Goal: Information Seeking & Learning: Learn about a topic

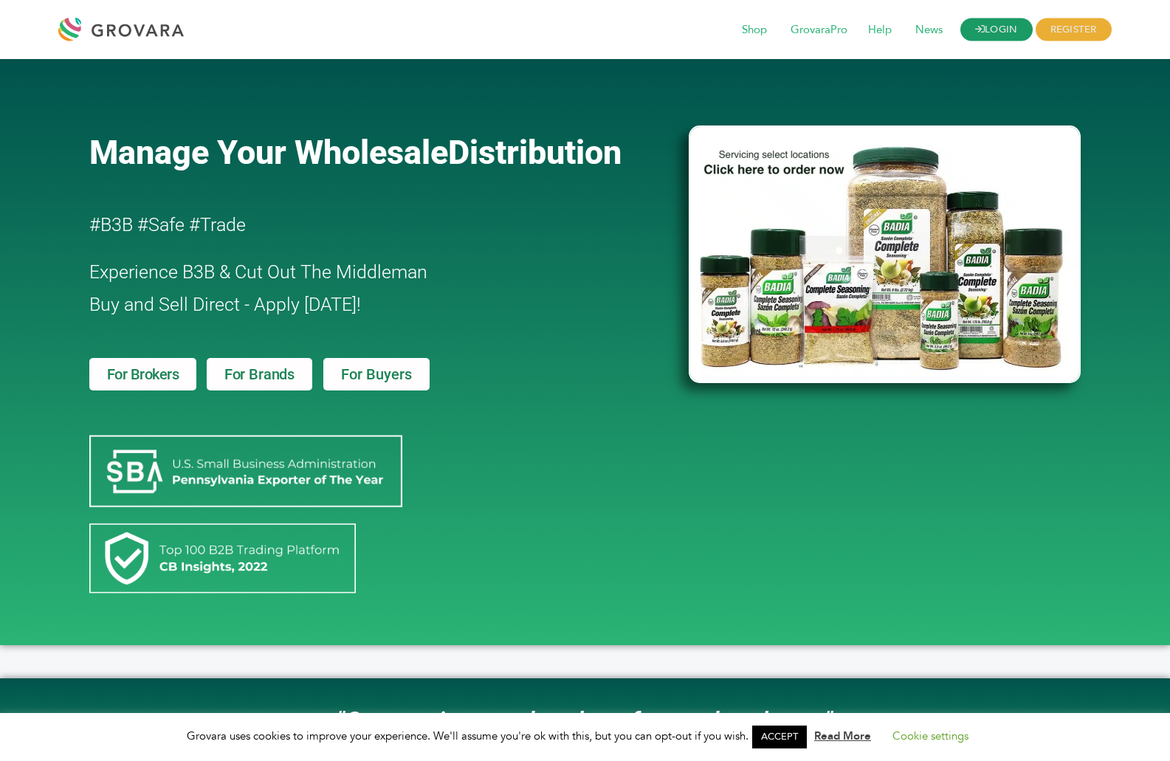
click at [1010, 27] on link "LOGIN" at bounding box center [996, 29] width 72 height 23
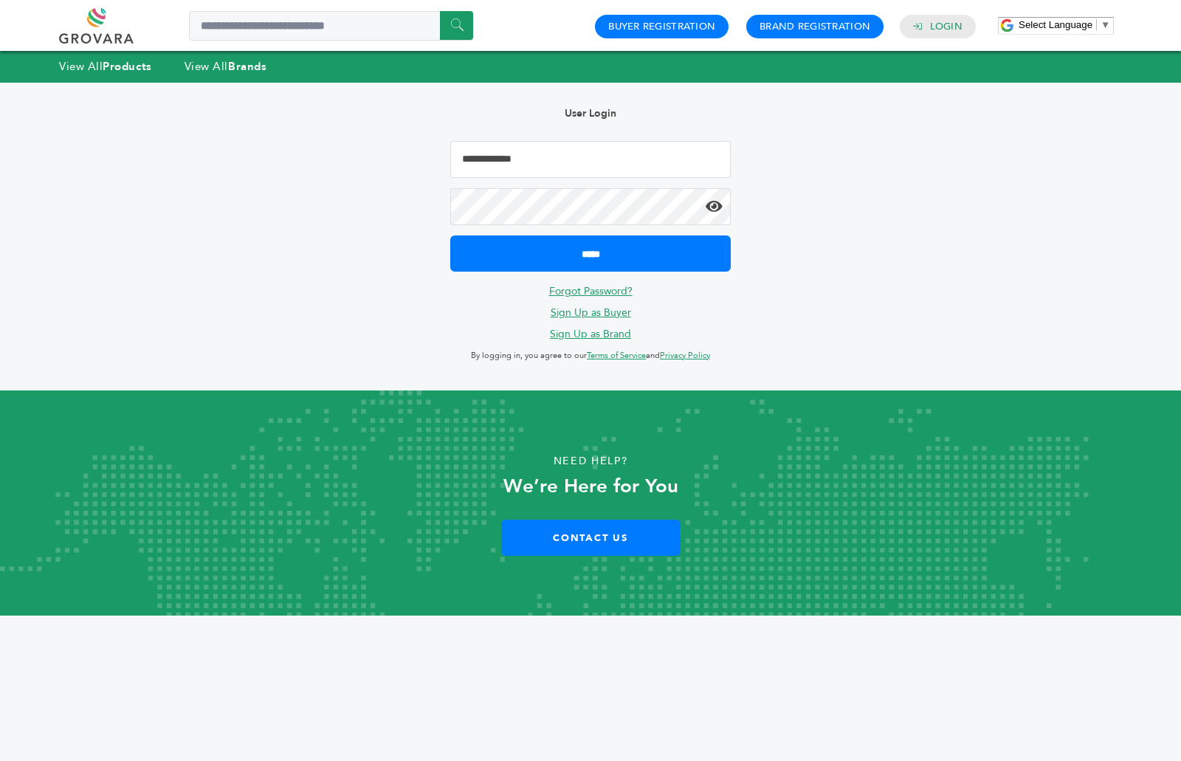
click at [531, 160] on input "Email Address" at bounding box center [590, 159] width 280 height 37
click at [579, 159] on input "**********" at bounding box center [590, 159] width 280 height 37
type input "**********"
click at [717, 207] on icon at bounding box center [714, 206] width 17 height 15
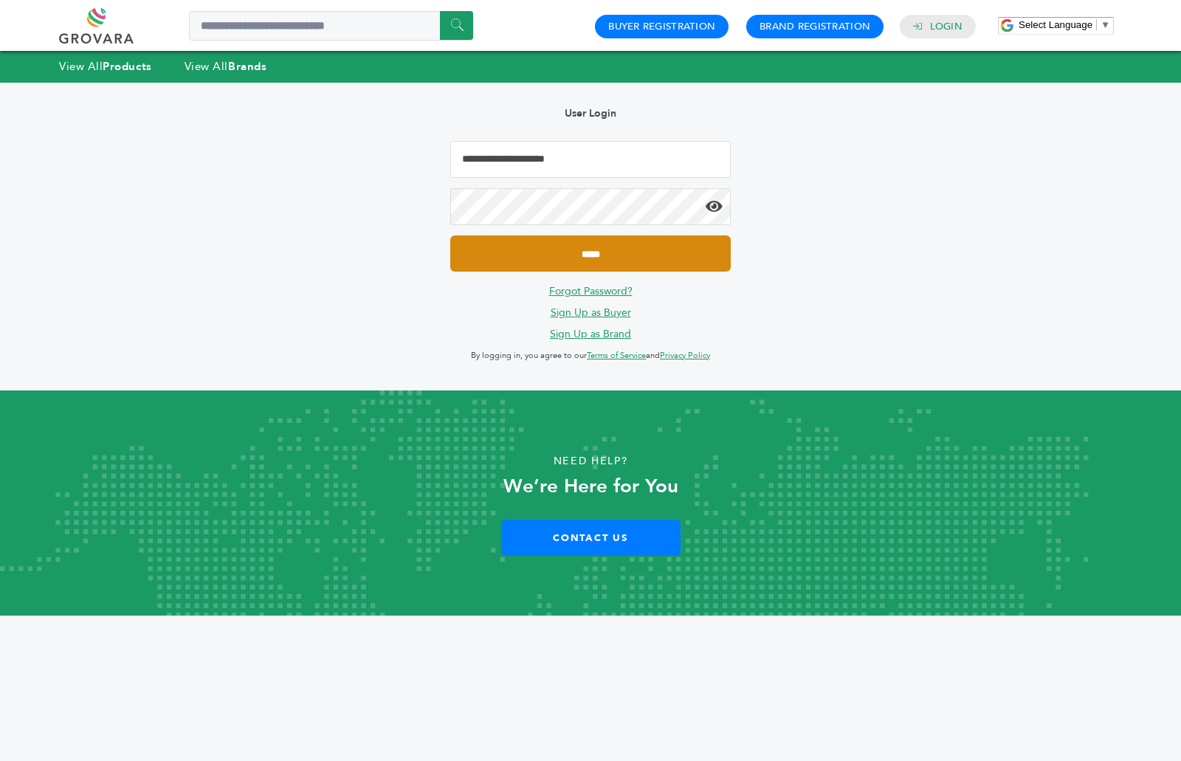
click at [618, 245] on input "*****" at bounding box center [590, 253] width 280 height 36
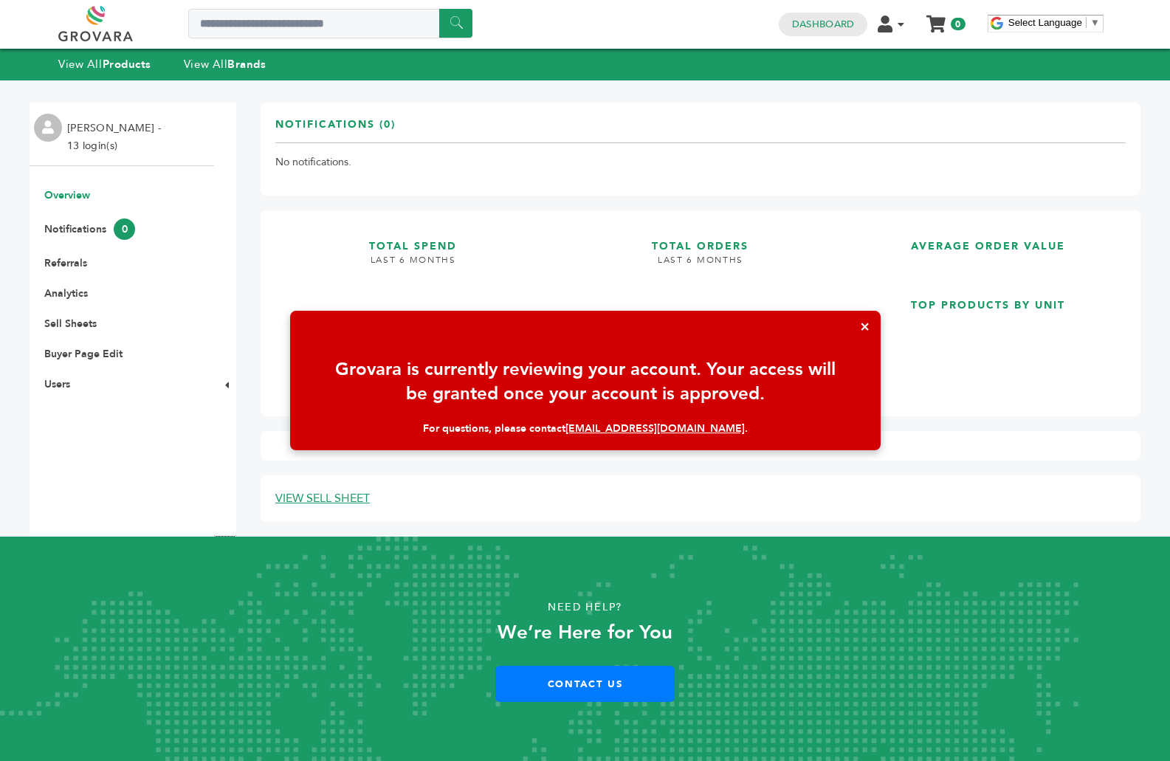
scroll to position [3, 0]
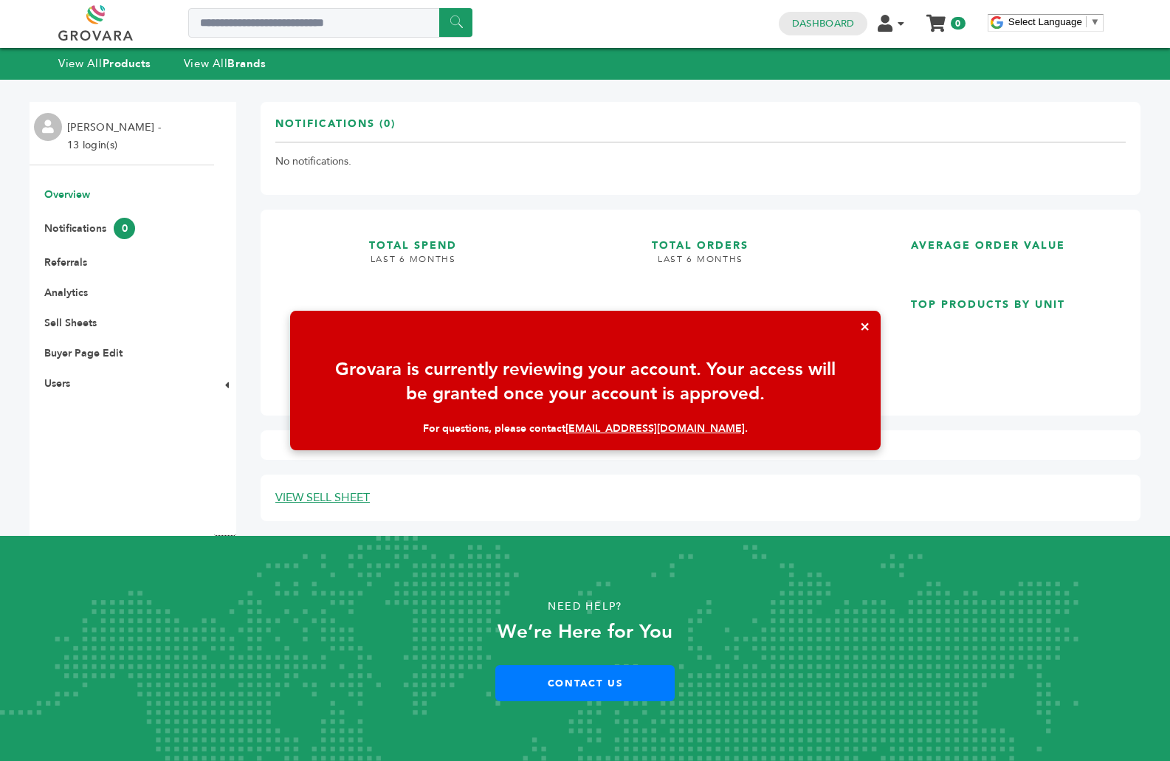
click at [863, 328] on button "×" at bounding box center [865, 327] width 32 height 32
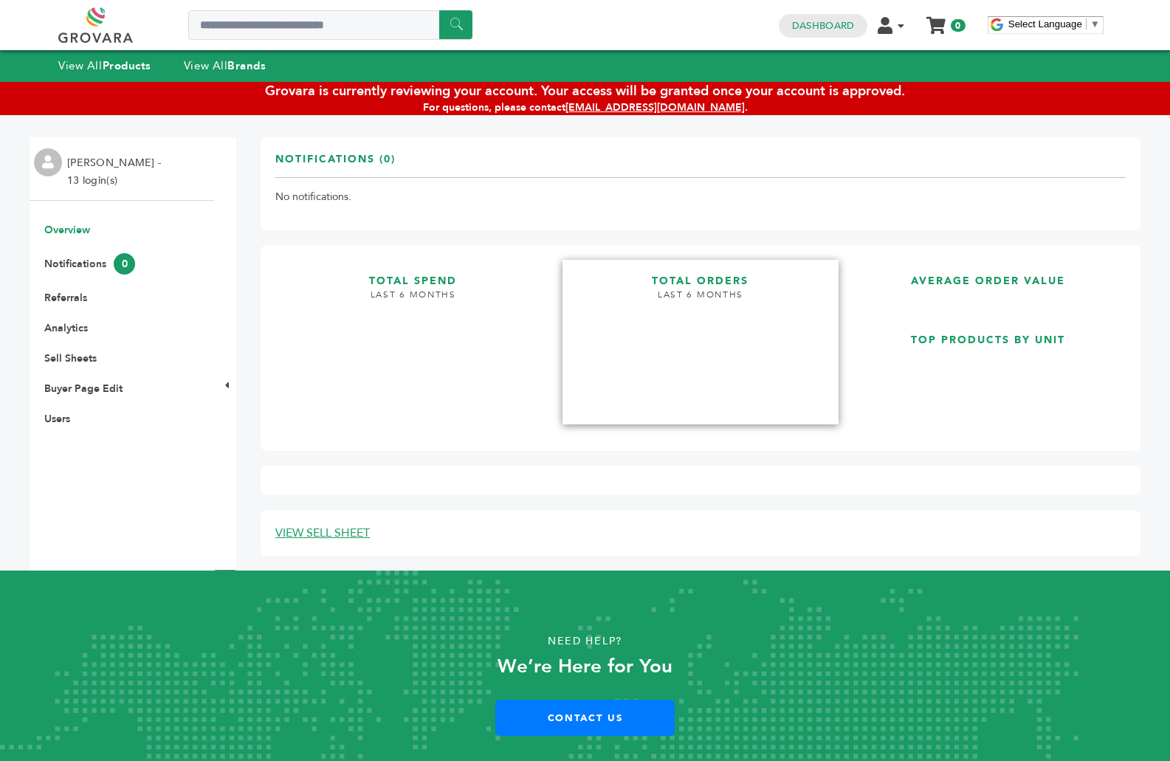
scroll to position [0, 0]
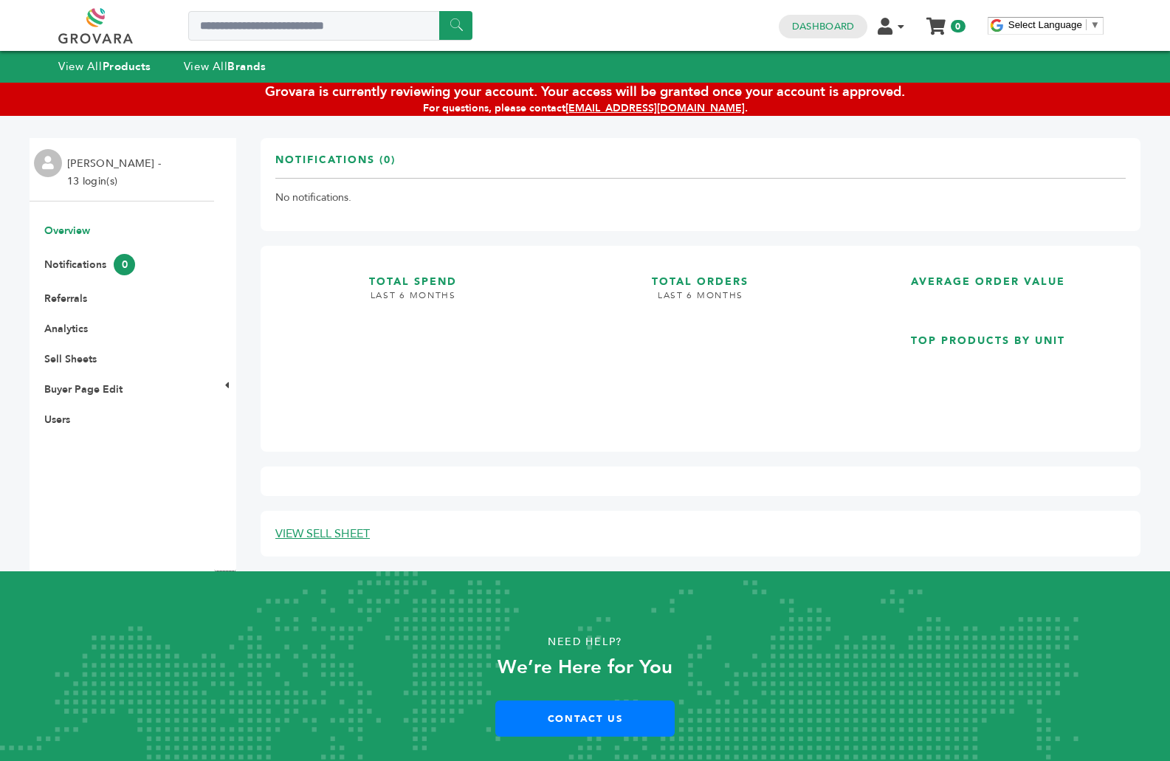
click at [243, 56] on div "View All Products View All Brands" at bounding box center [585, 66] width 1170 height 31
click at [238, 63] on strong "Brands" at bounding box center [246, 66] width 38 height 15
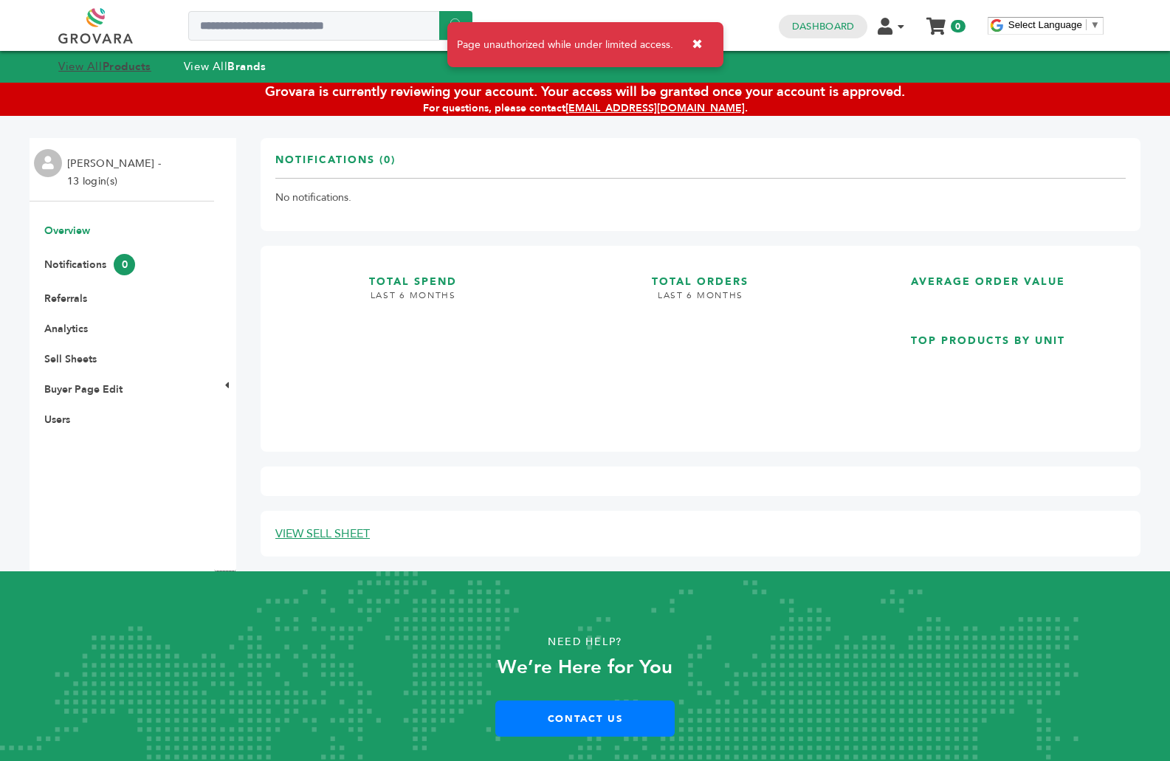
click at [144, 69] on strong "Products" at bounding box center [127, 66] width 49 height 15
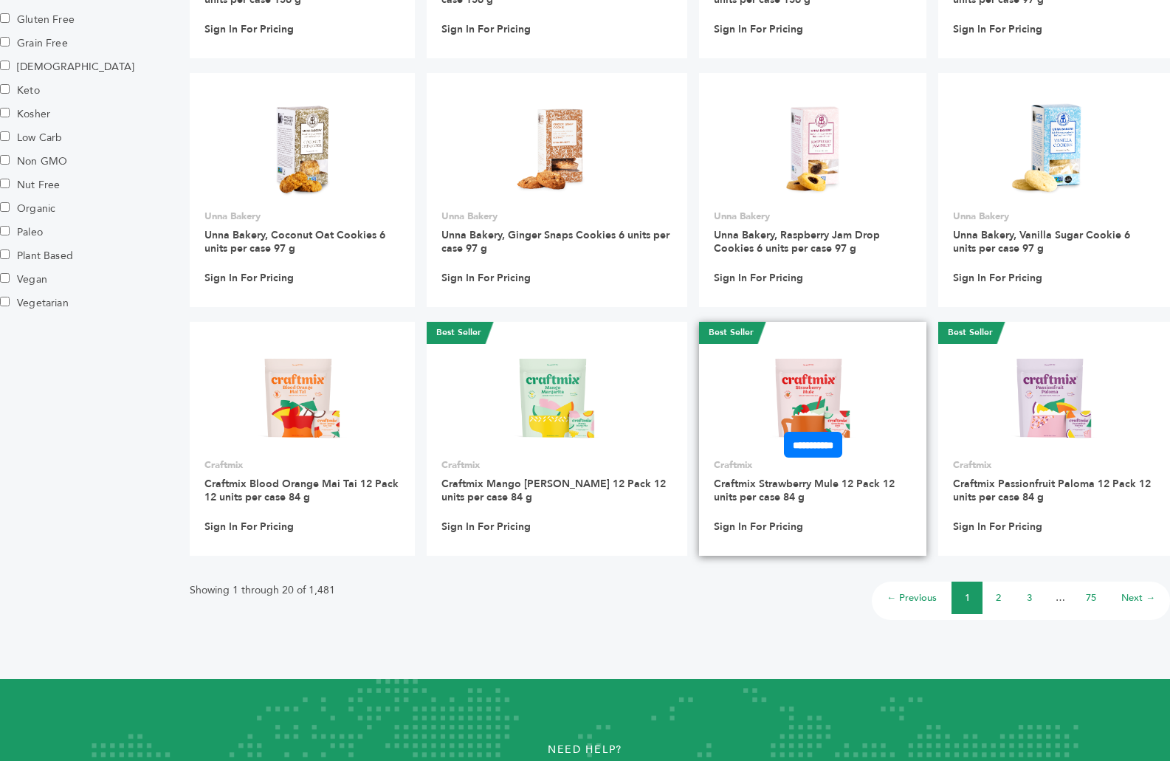
scroll to position [959, 0]
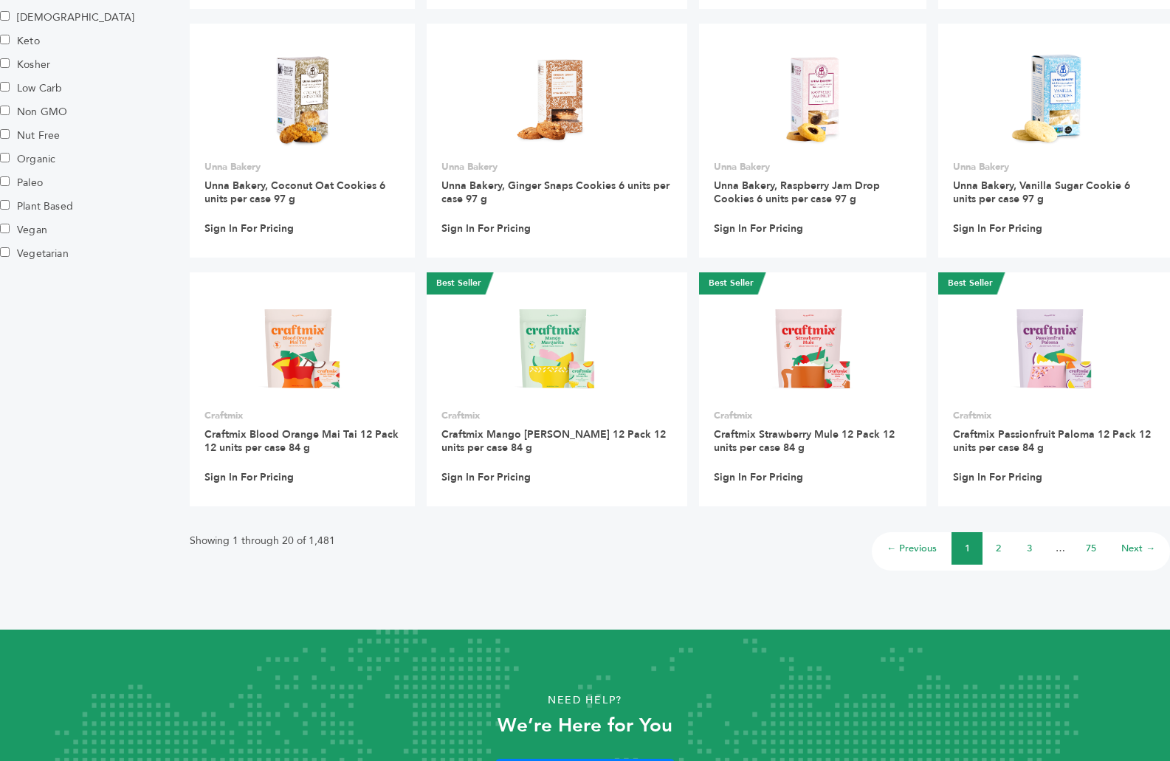
click at [998, 553] on link "2" at bounding box center [998, 548] width 5 height 13
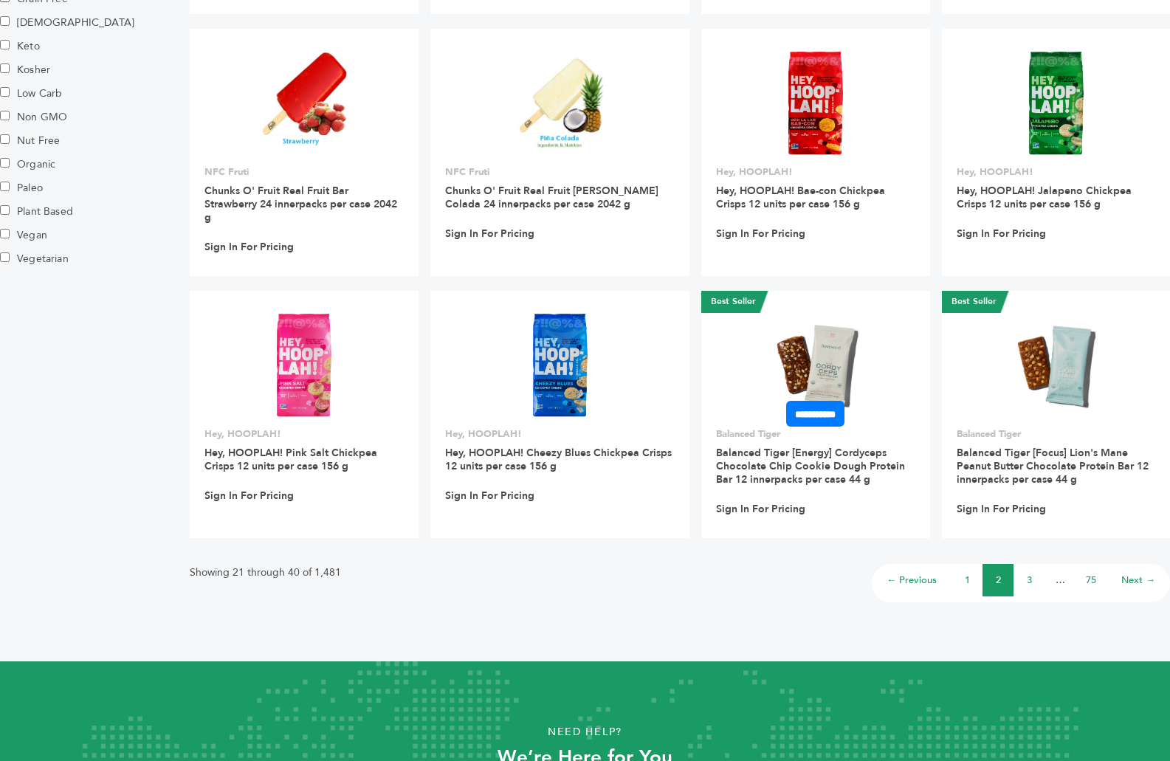
scroll to position [959, 0]
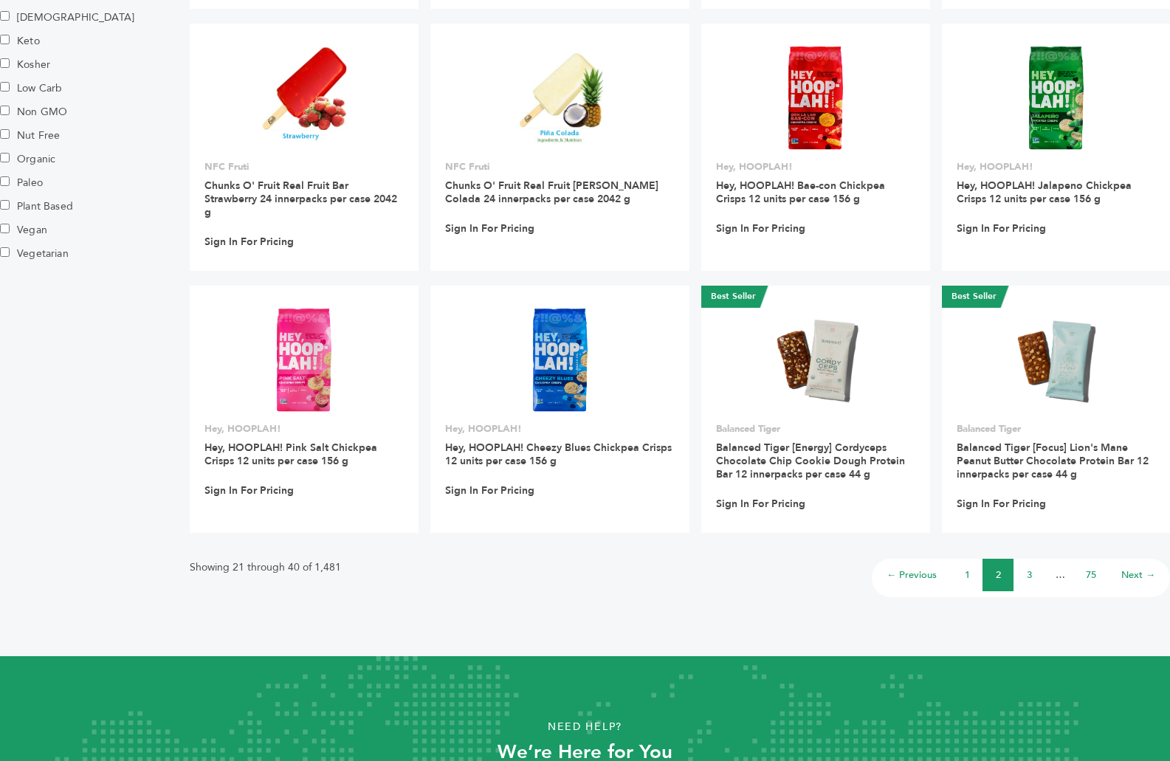
click at [1030, 568] on link "3" at bounding box center [1029, 574] width 5 height 13
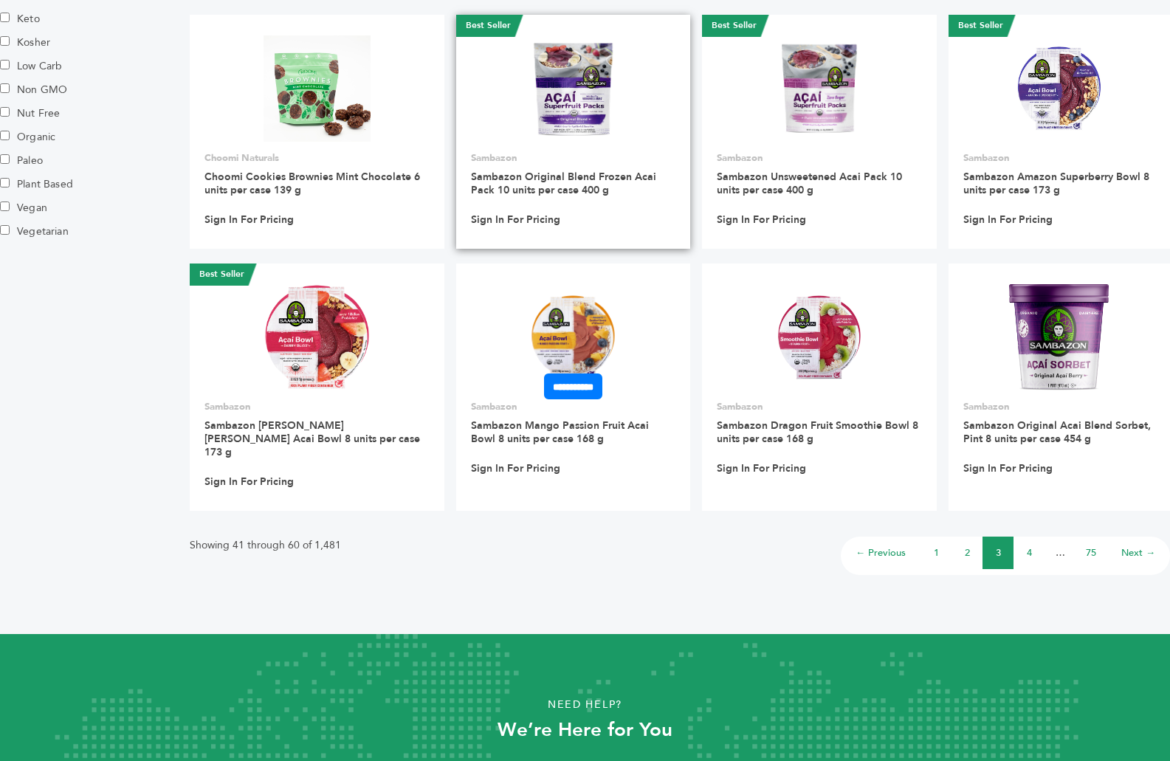
scroll to position [1033, 0]
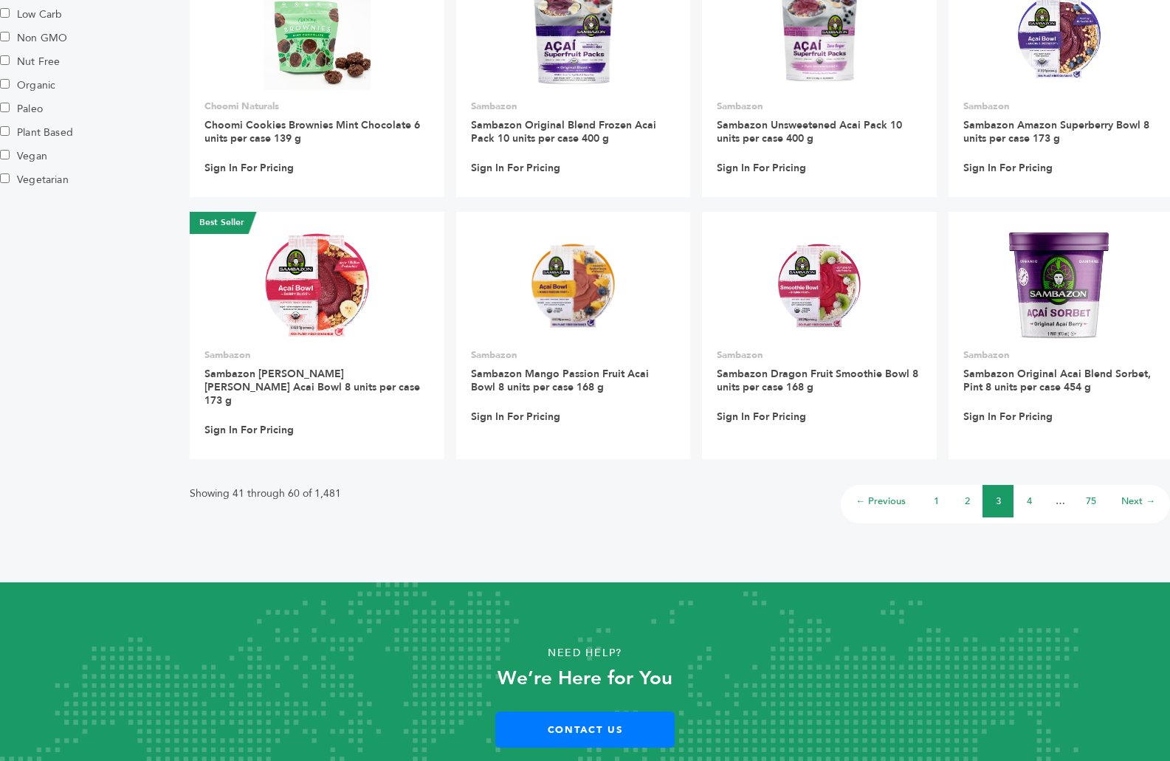
click at [1028, 494] on link "4" at bounding box center [1029, 500] width 5 height 13
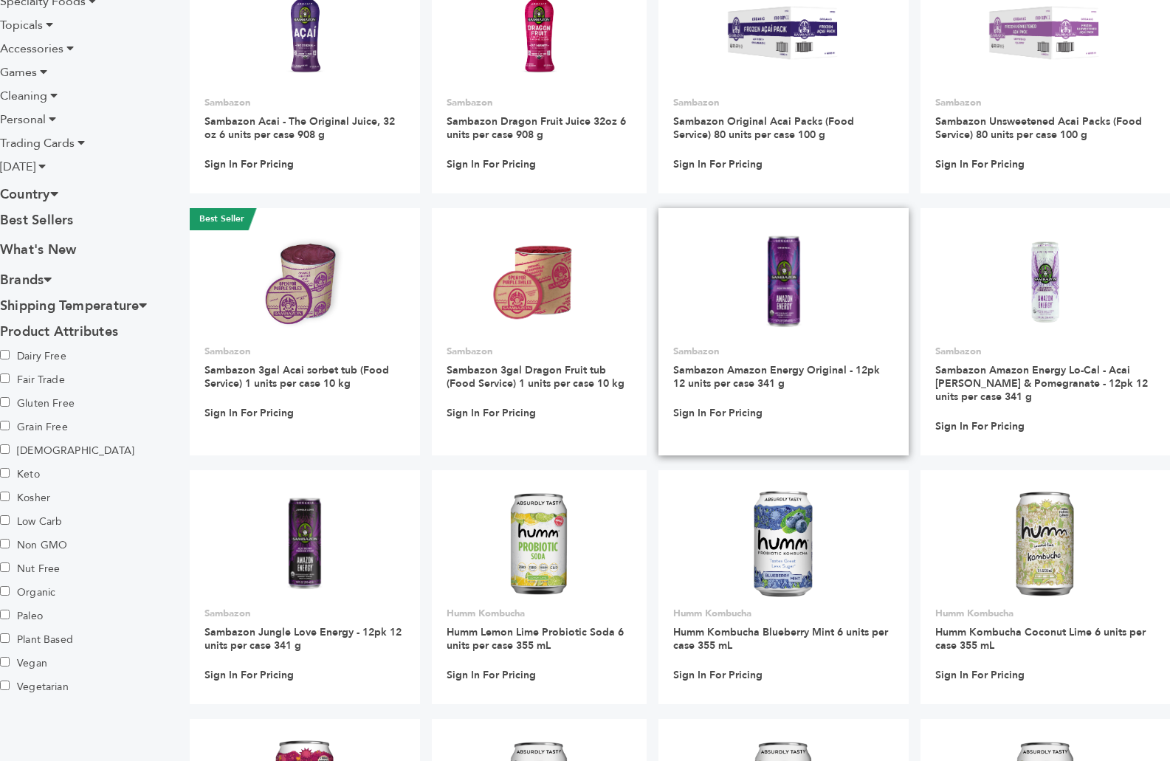
scroll to position [886, 0]
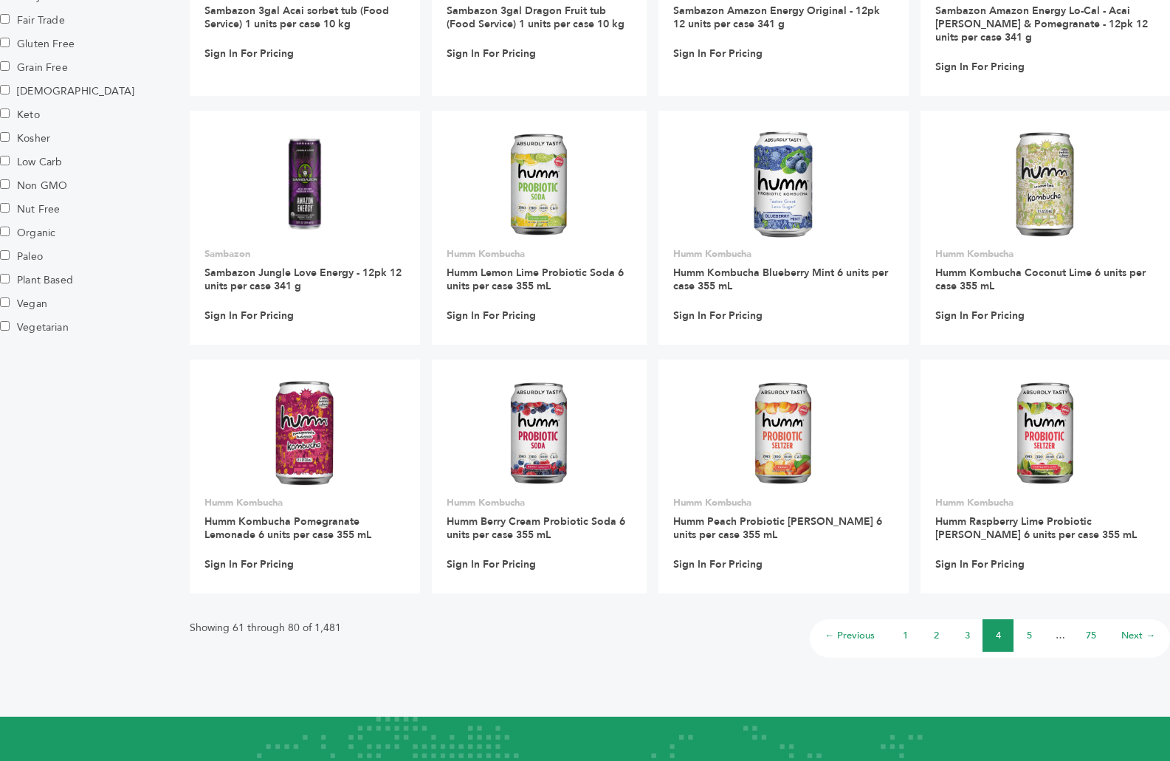
click at [1027, 632] on link "5" at bounding box center [1029, 635] width 5 height 13
